Goal: Information Seeking & Learning: Check status

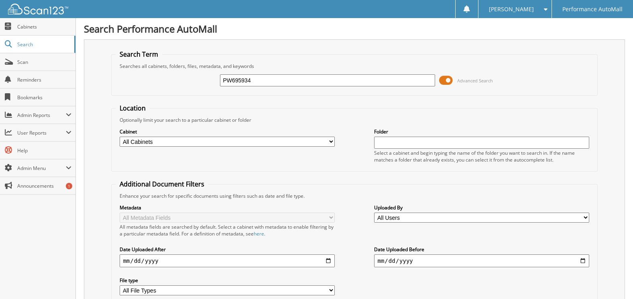
type input "PW695934"
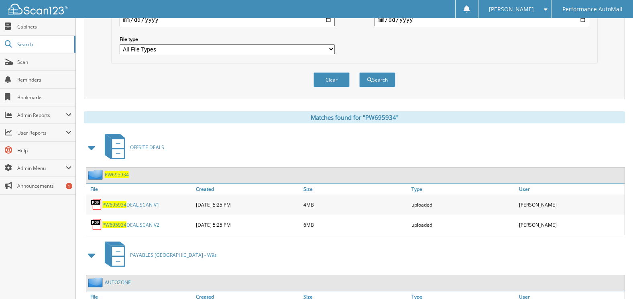
scroll to position [321, 0]
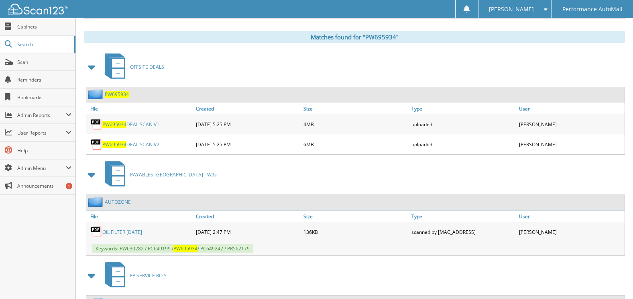
click at [140, 145] on link "PW695934 DEAL SCAN V2" at bounding box center [130, 144] width 57 height 7
click at [139, 145] on link "PW695934 DEAL SCAN V2" at bounding box center [130, 144] width 57 height 7
click at [134, 123] on link "PW695934 DEAL SCAN V1" at bounding box center [130, 124] width 57 height 7
click at [122, 96] on span "PW695934" at bounding box center [117, 94] width 24 height 7
